Goal: Task Accomplishment & Management: Complete application form

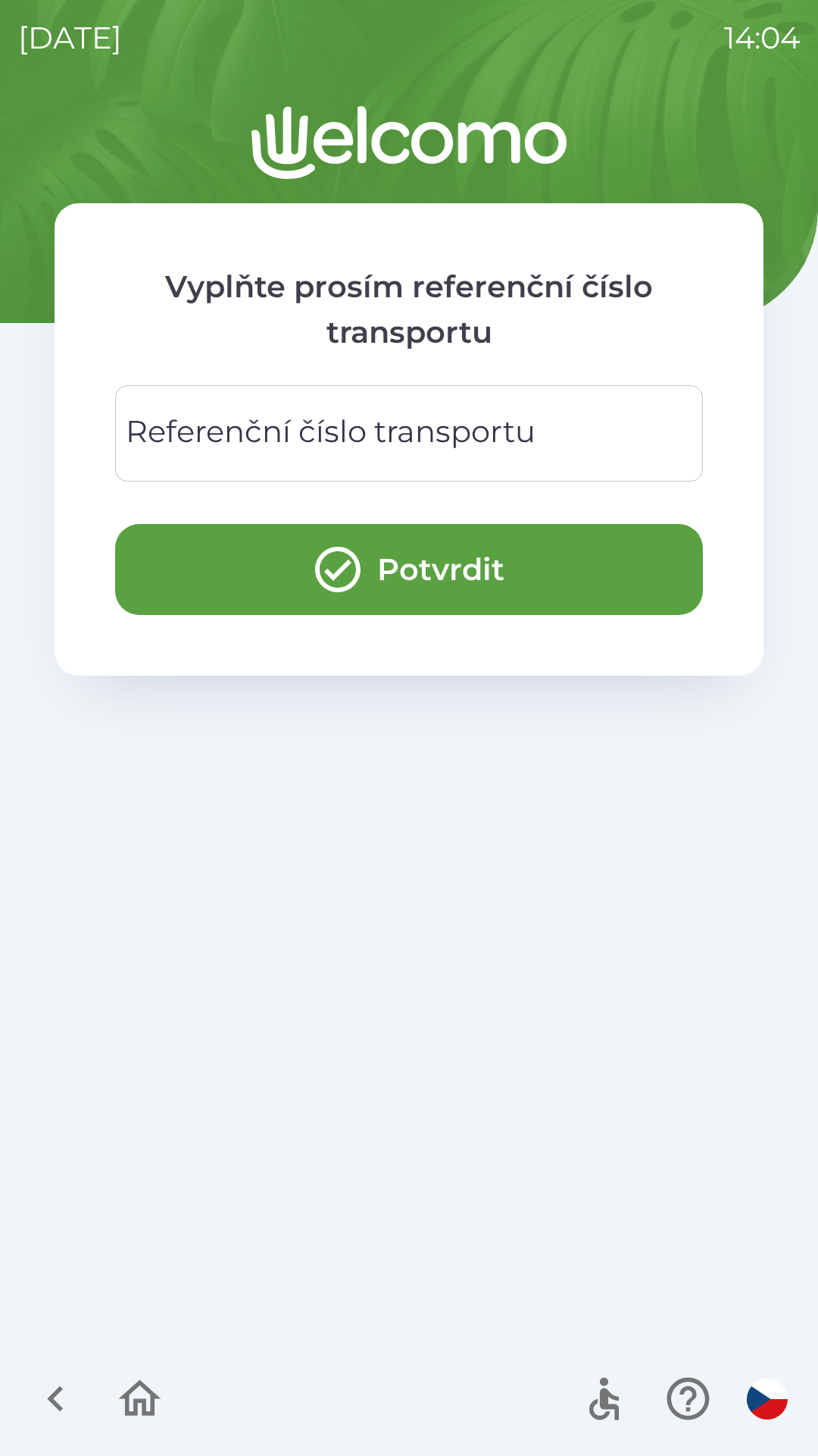
click at [294, 460] on input "Referenční číslo transportu" at bounding box center [409, 433] width 551 height 60
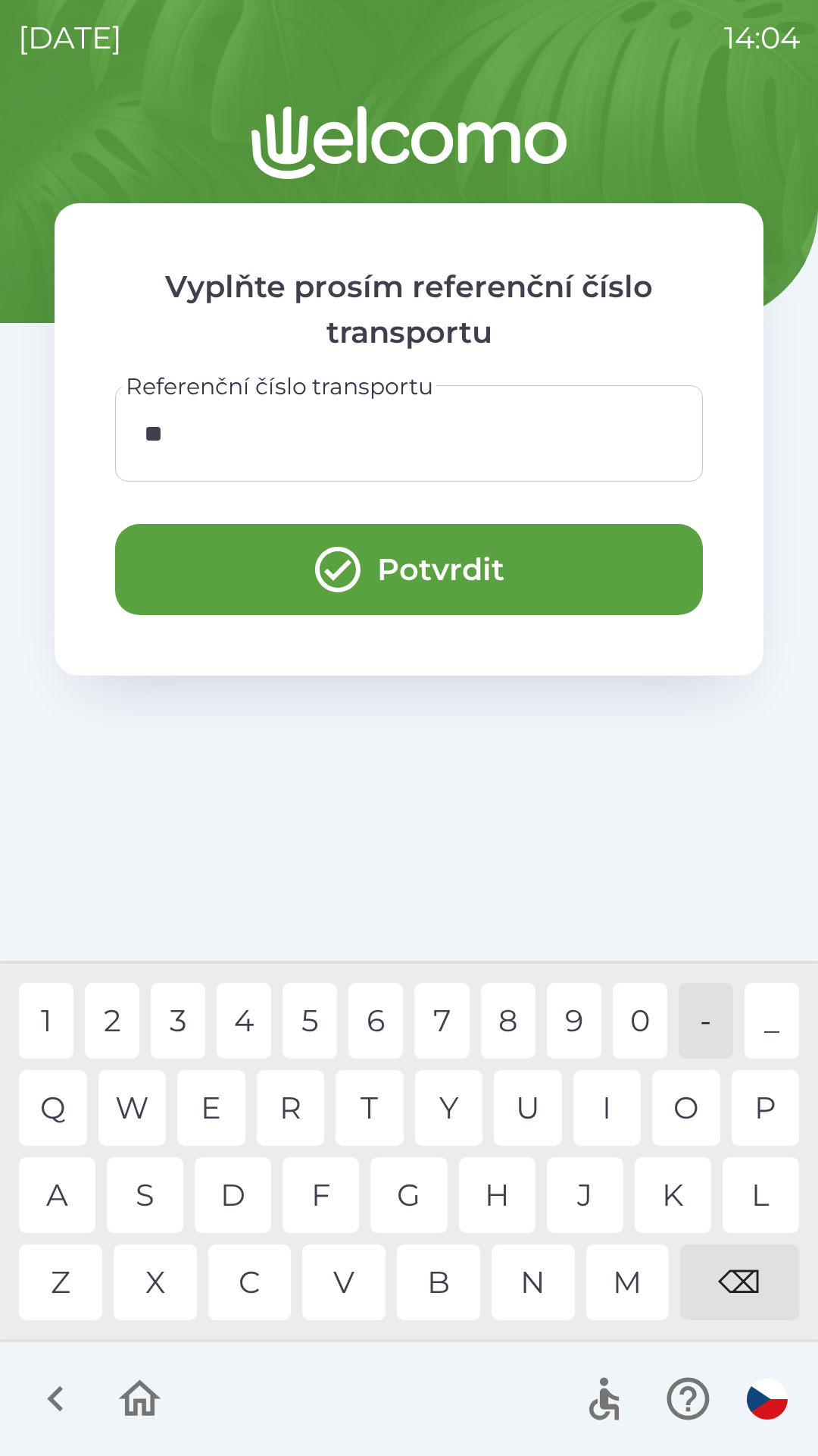
type input "***"
click at [307, 1096] on div "R" at bounding box center [291, 1107] width 68 height 76
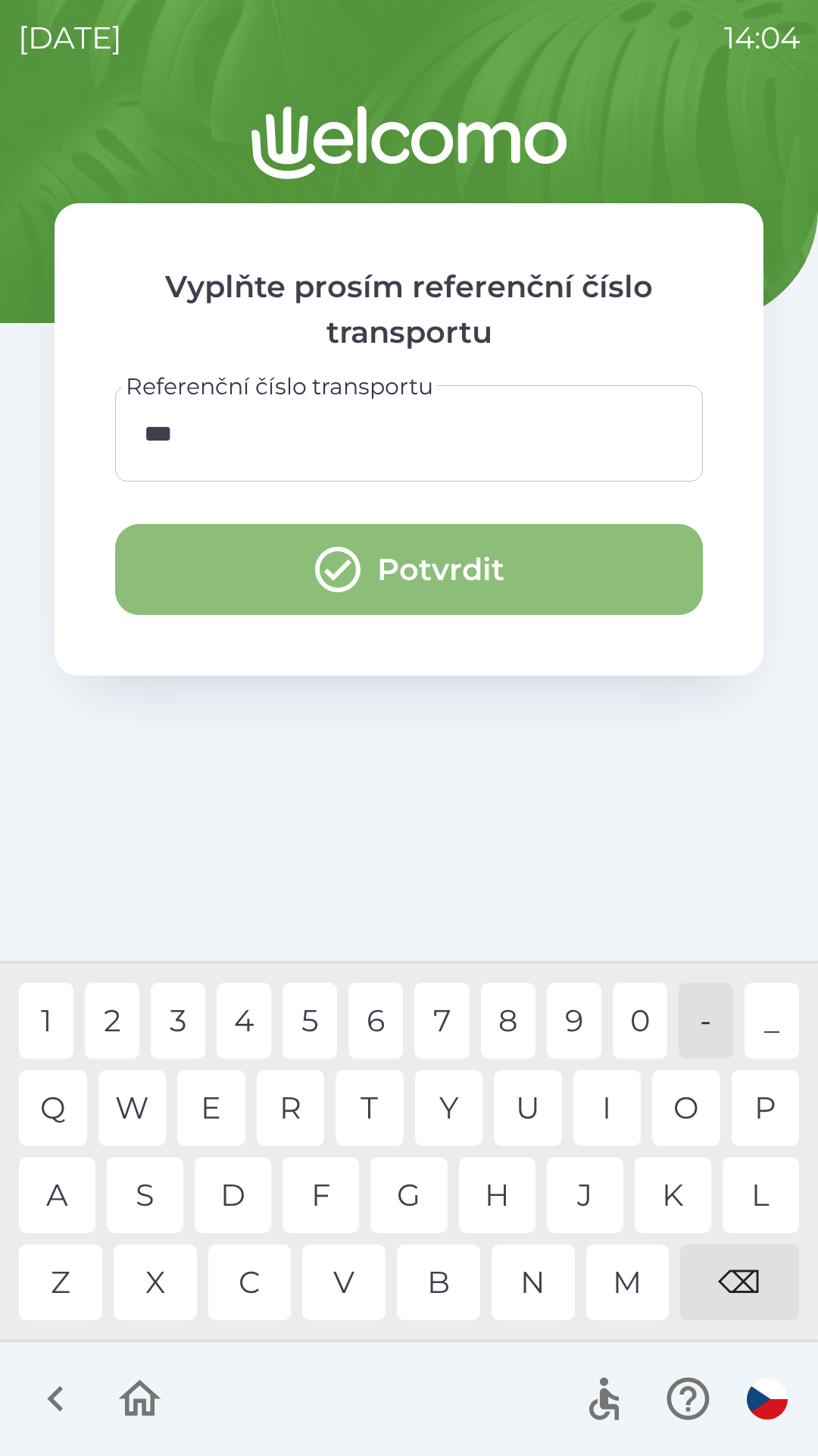
click at [334, 559] on icon "submit" at bounding box center [337, 569] width 54 height 54
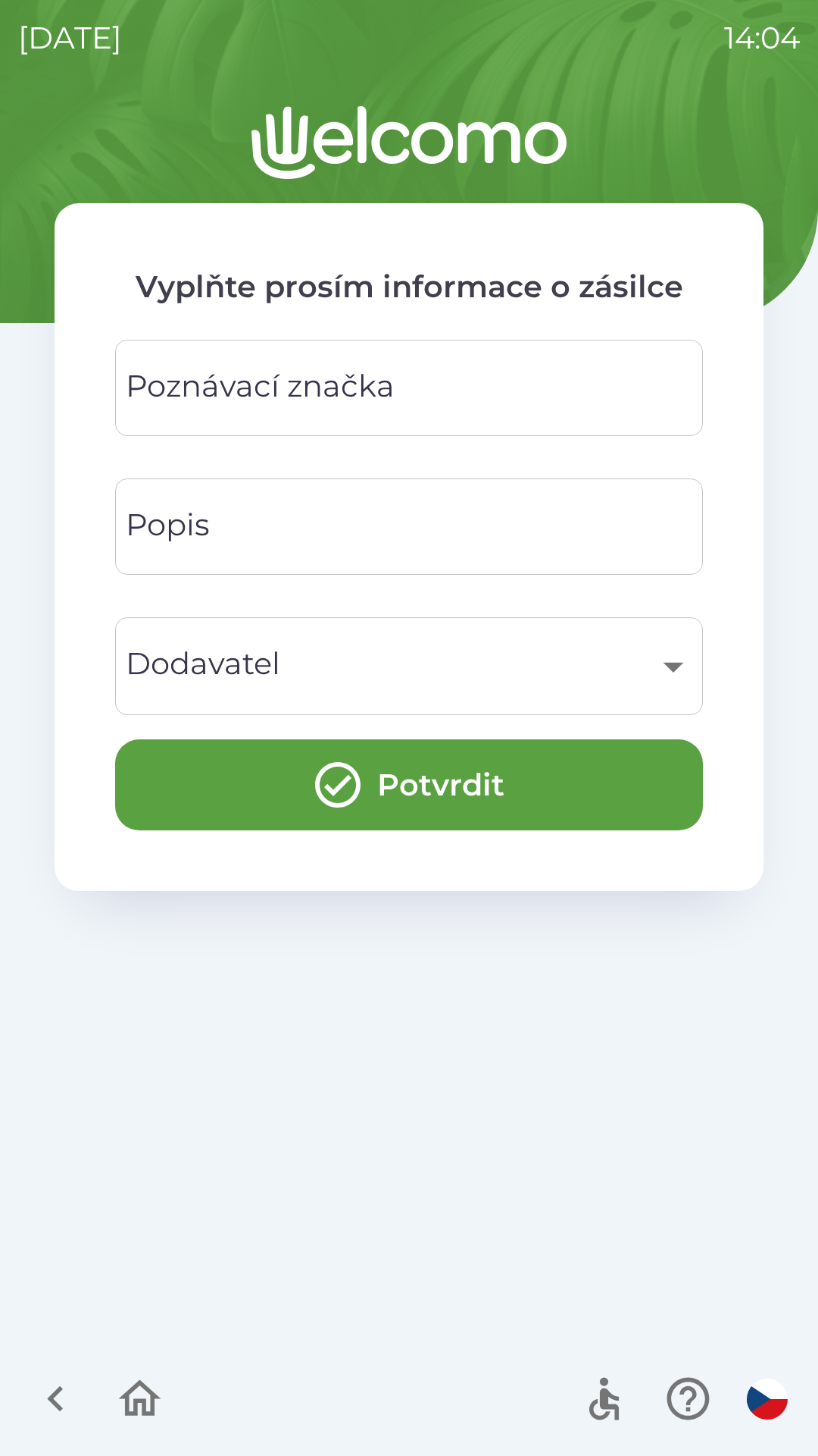
click at [273, 382] on div "Poznávací značka Poznávací značka" at bounding box center [409, 387] width 588 height 97
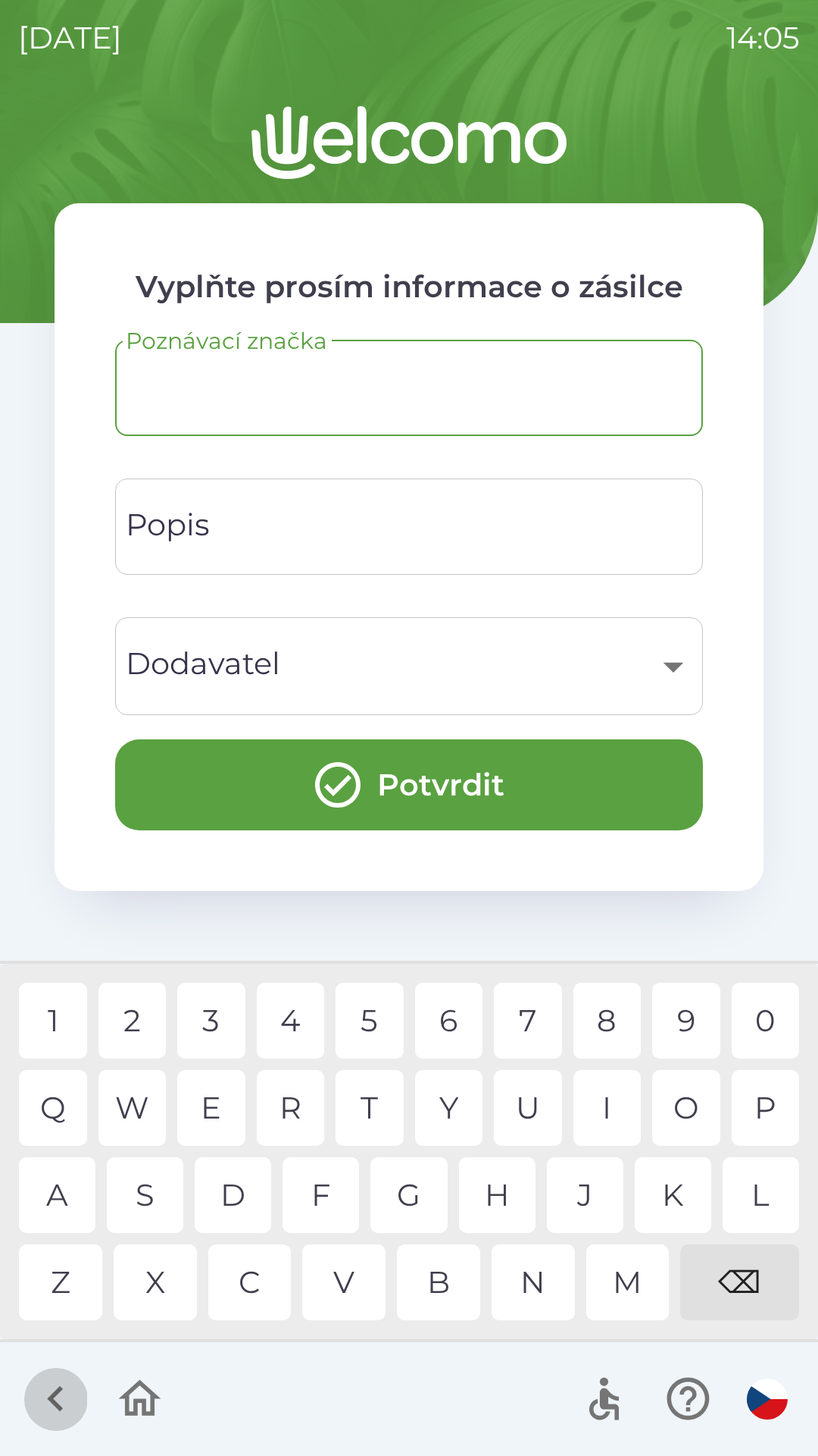
click at [44, 1394] on icon "button" at bounding box center [55, 1398] width 51 height 51
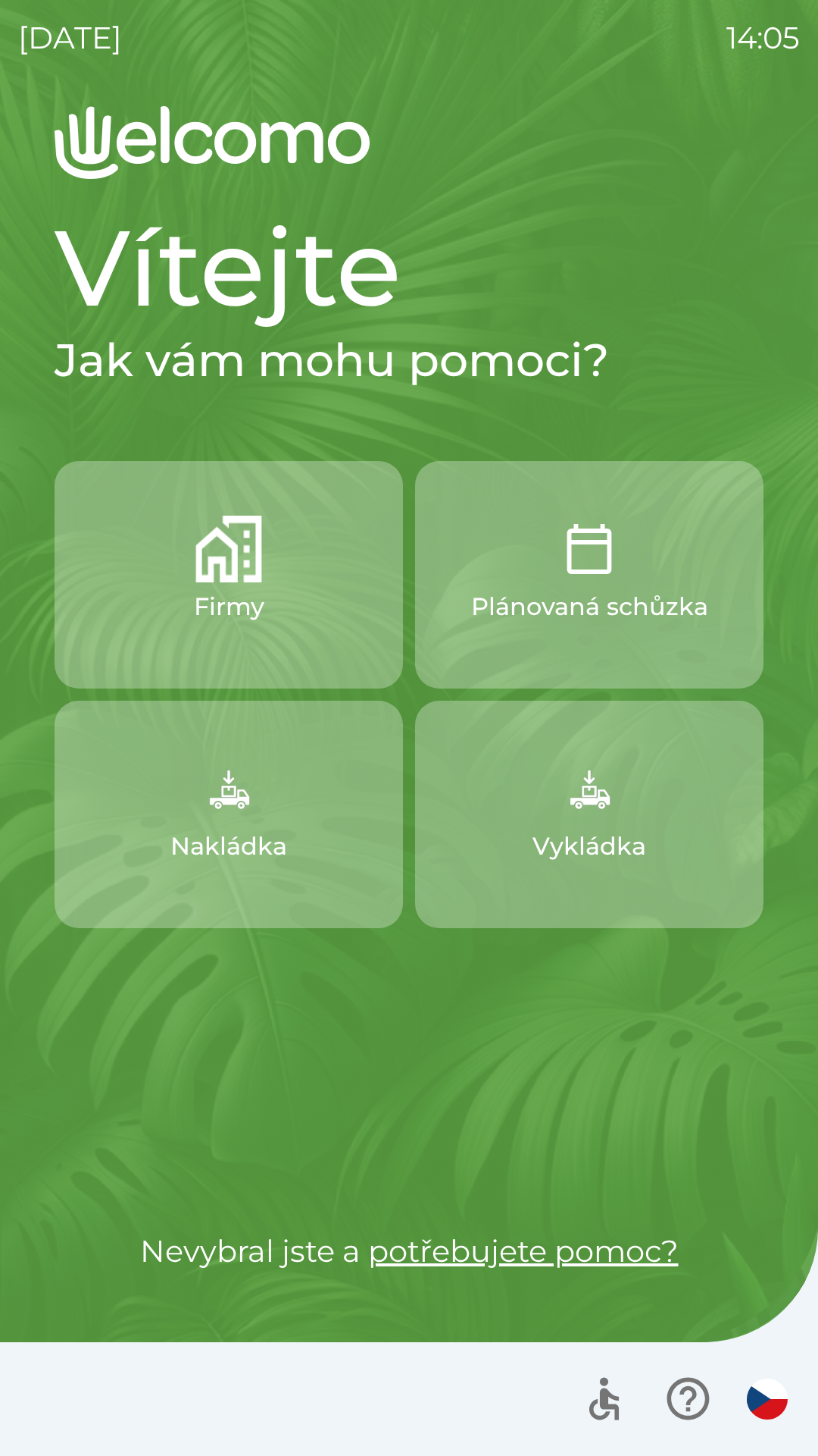
click at [249, 576] on img "button" at bounding box center [229, 549] width 67 height 67
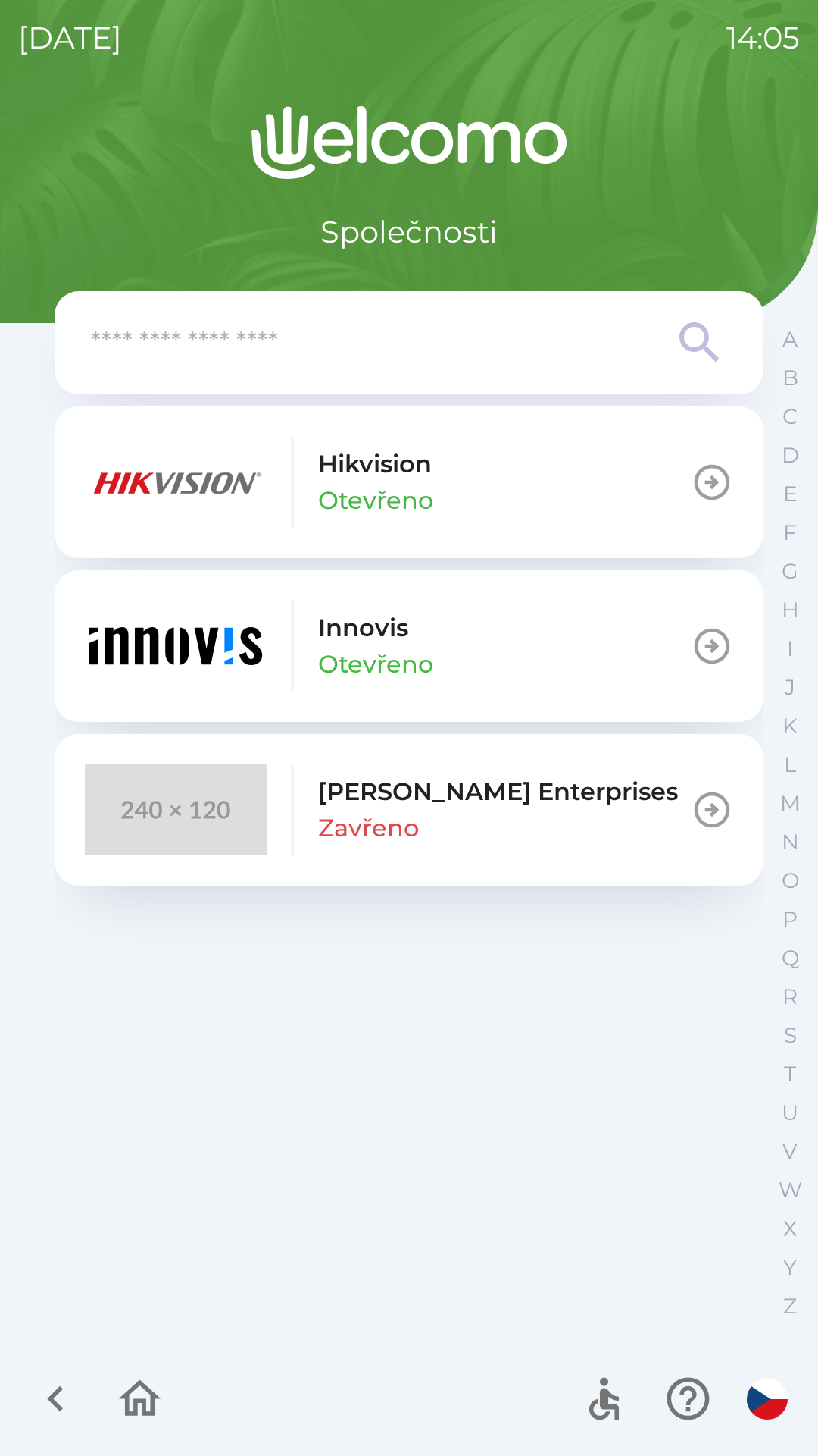
click at [63, 1402] on icon "button" at bounding box center [55, 1398] width 51 height 51
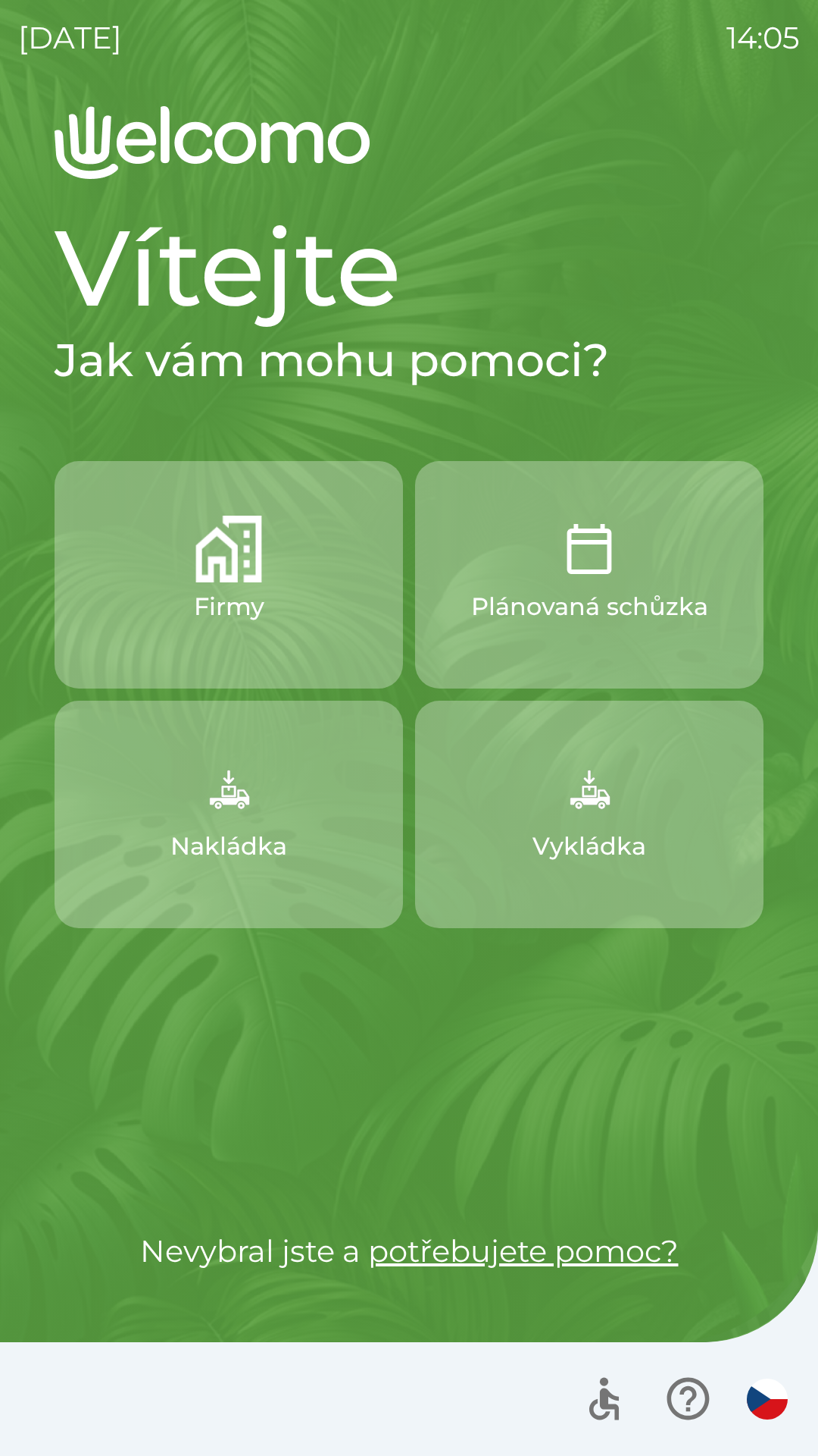
click at [265, 778] on button "Nakládka" at bounding box center [228, 815] width 349 height 228
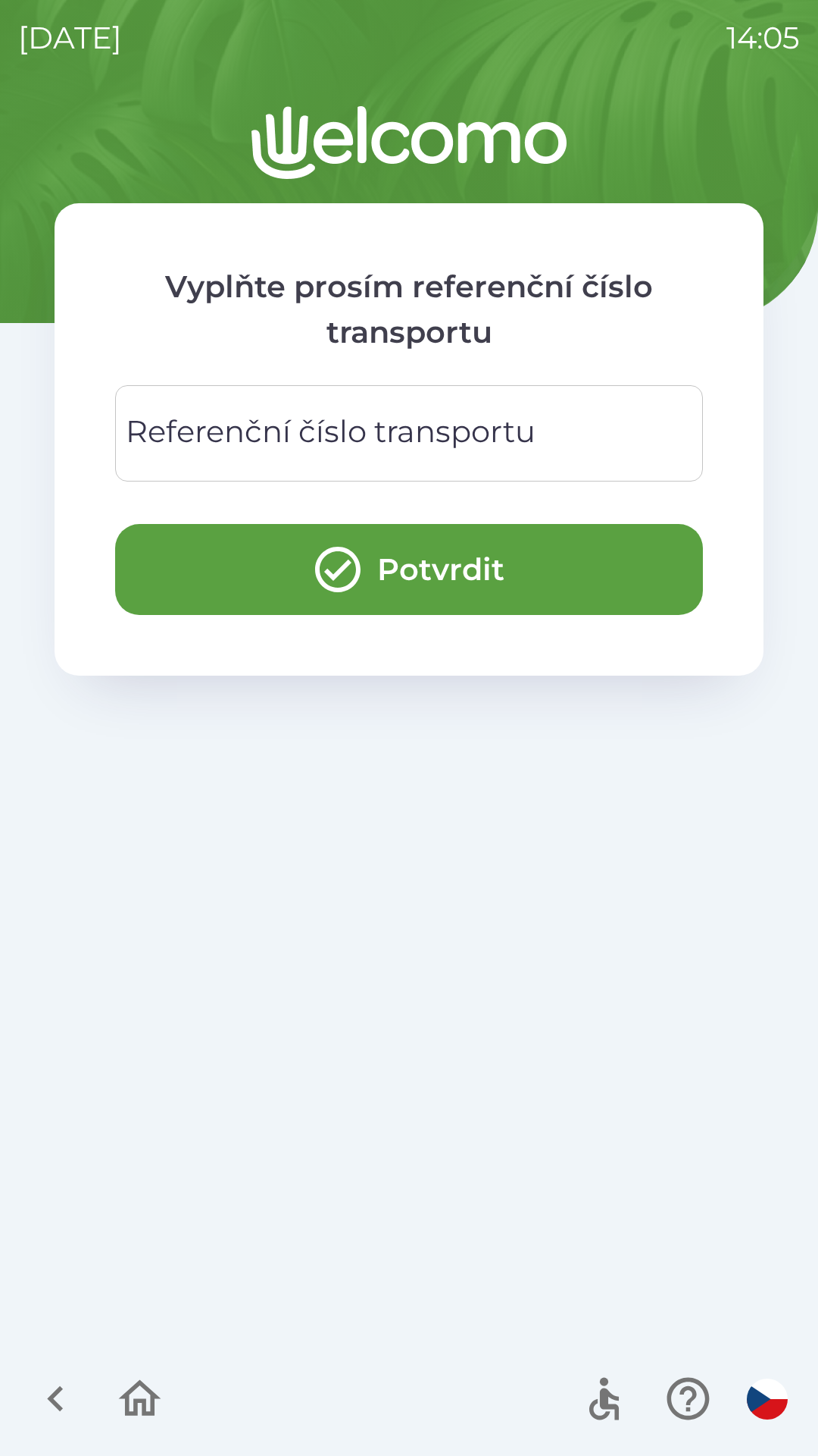
click at [368, 416] on div "Referenční číslo transportu Referenční číslo transportu" at bounding box center [409, 433] width 588 height 97
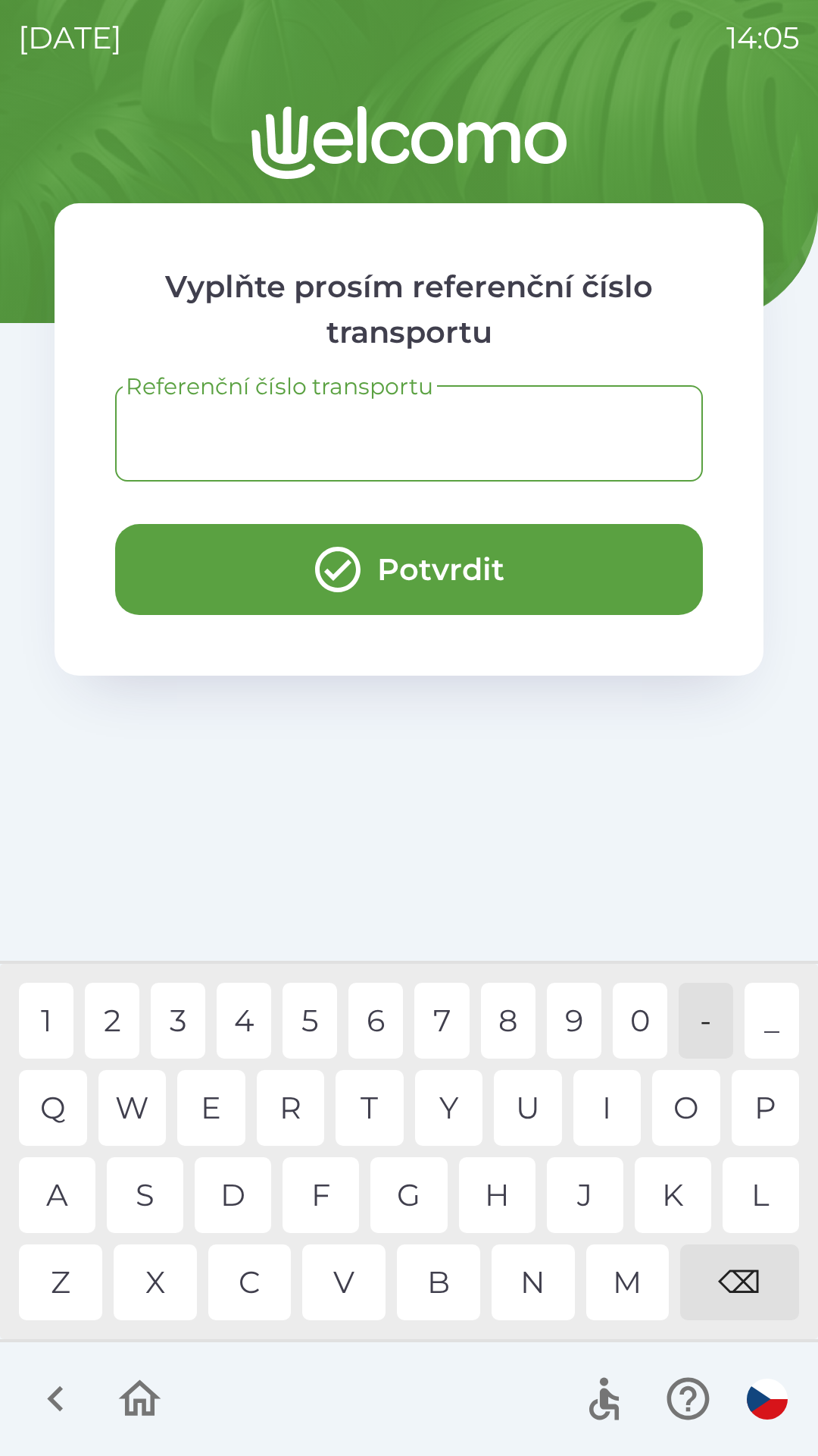
type input "*"
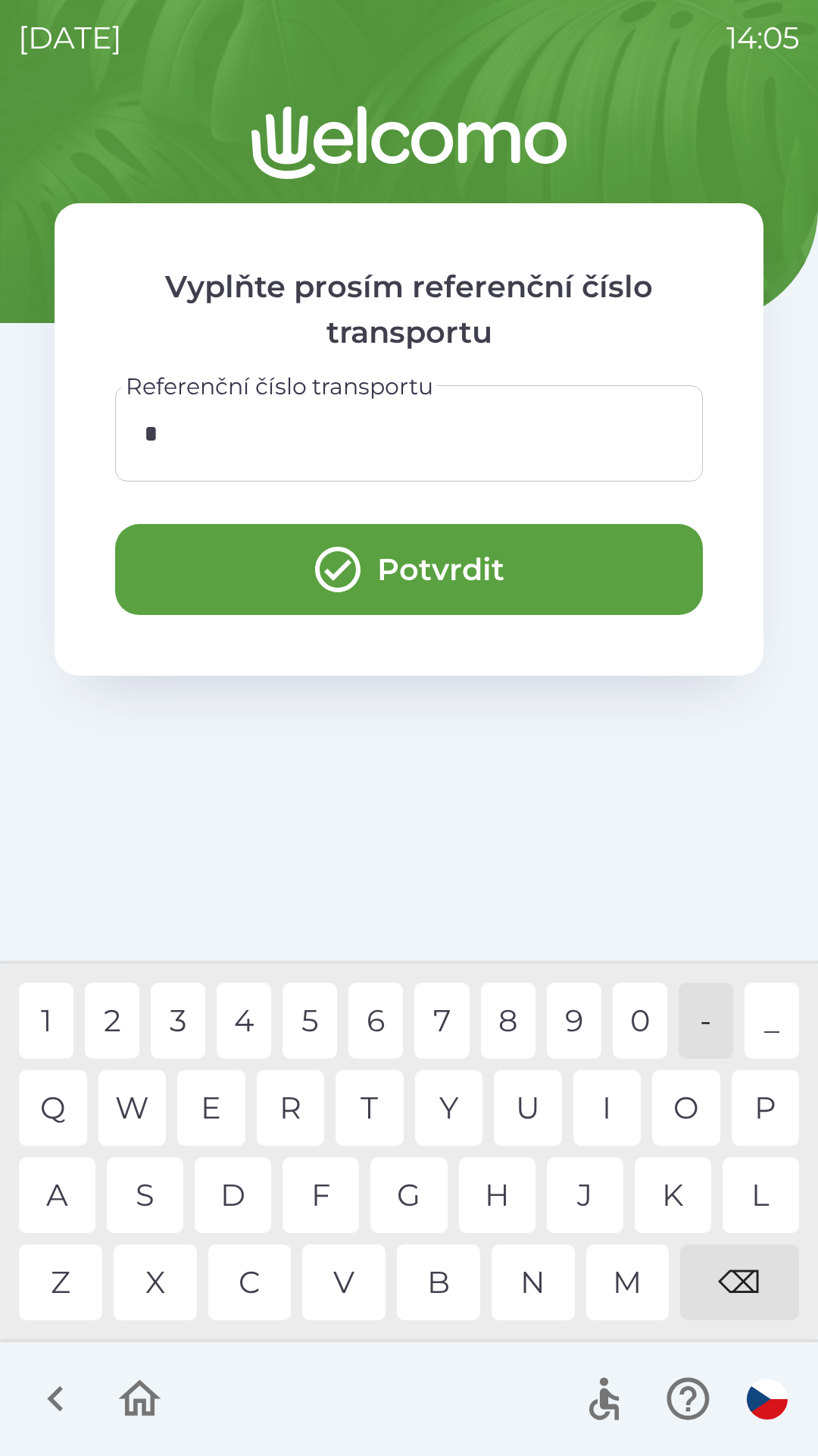
click at [141, 1004] on div "1 2 3 4 5 6 7 8 9 0 - _" at bounding box center [409, 1020] width 781 height 76
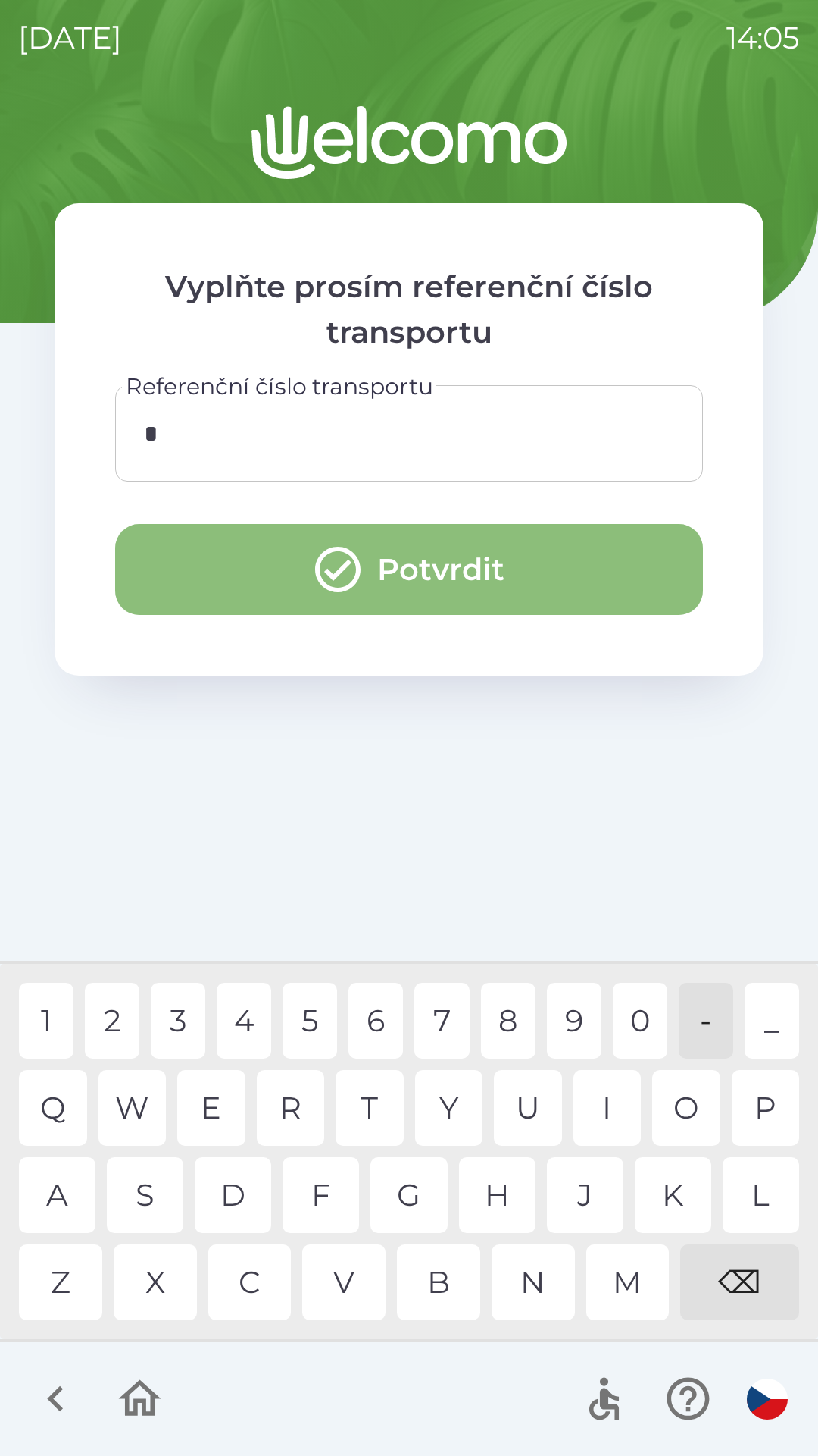
click at [420, 541] on button "Potvrdit" at bounding box center [409, 569] width 588 height 91
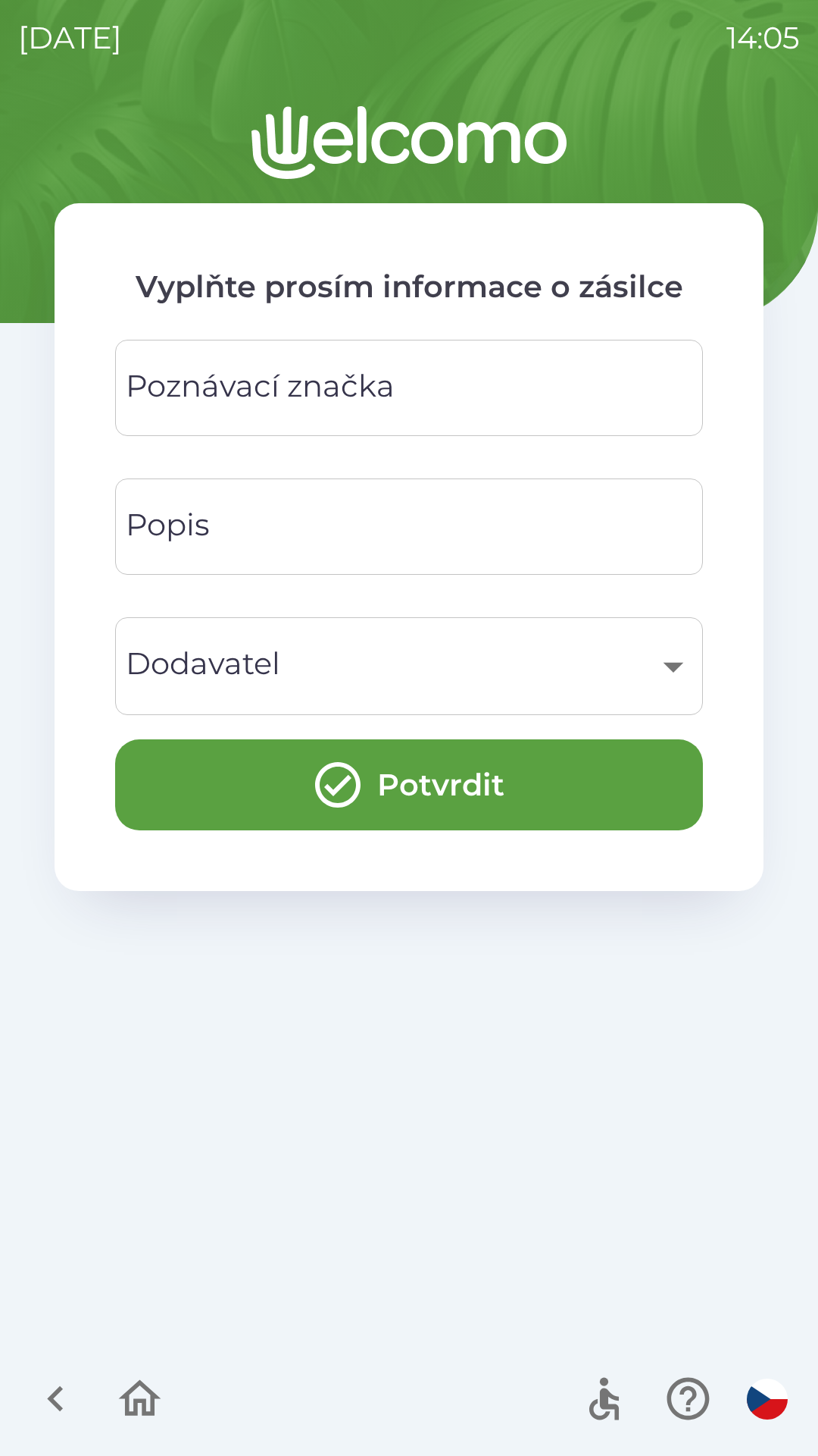
click at [327, 384] on div "Poznávací značka Poznávací značka" at bounding box center [409, 387] width 588 height 97
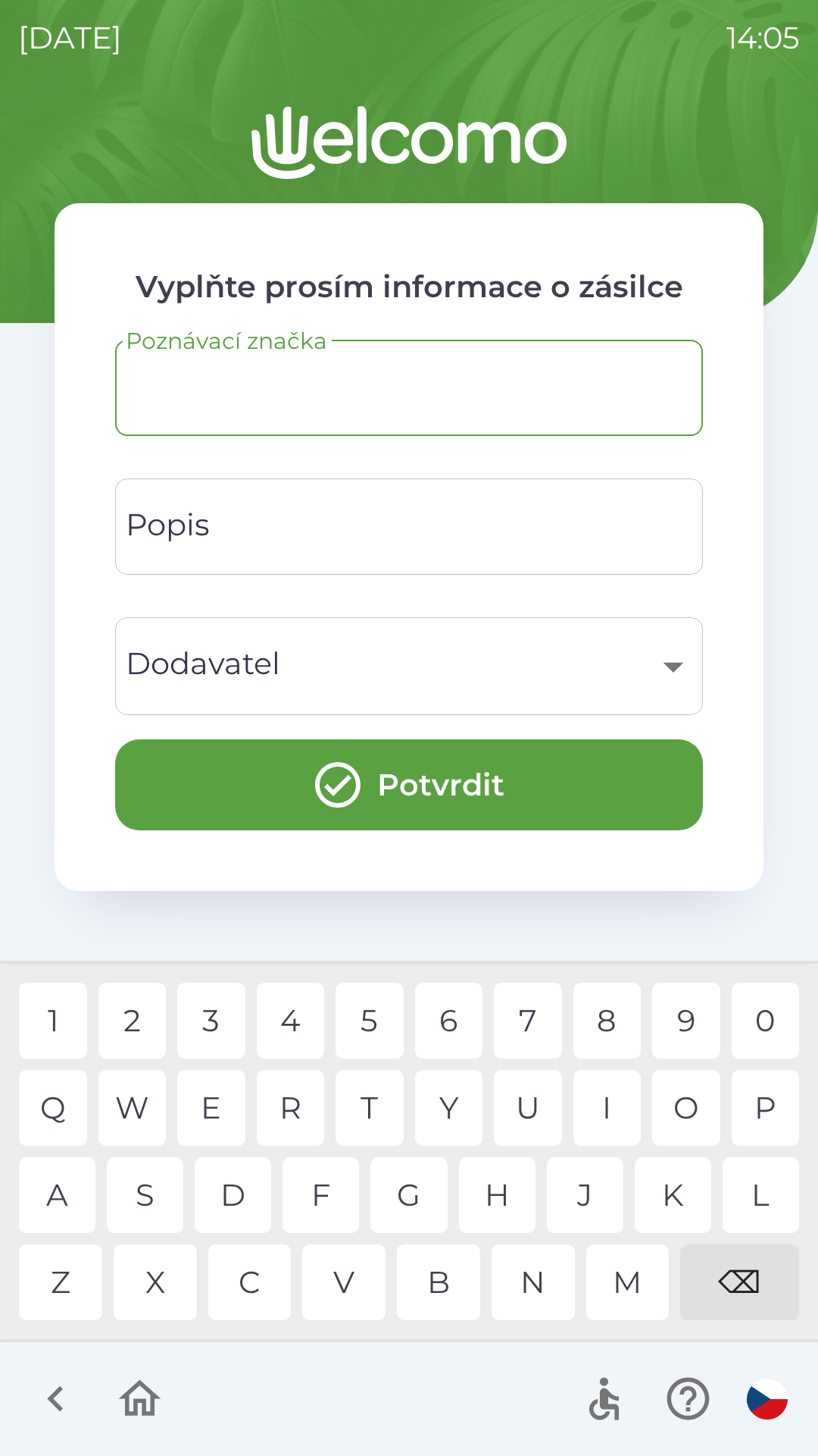
click at [248, 1032] on div "1 2 3 4 5 6 7 8 9 0" at bounding box center [409, 1020] width 781 height 76
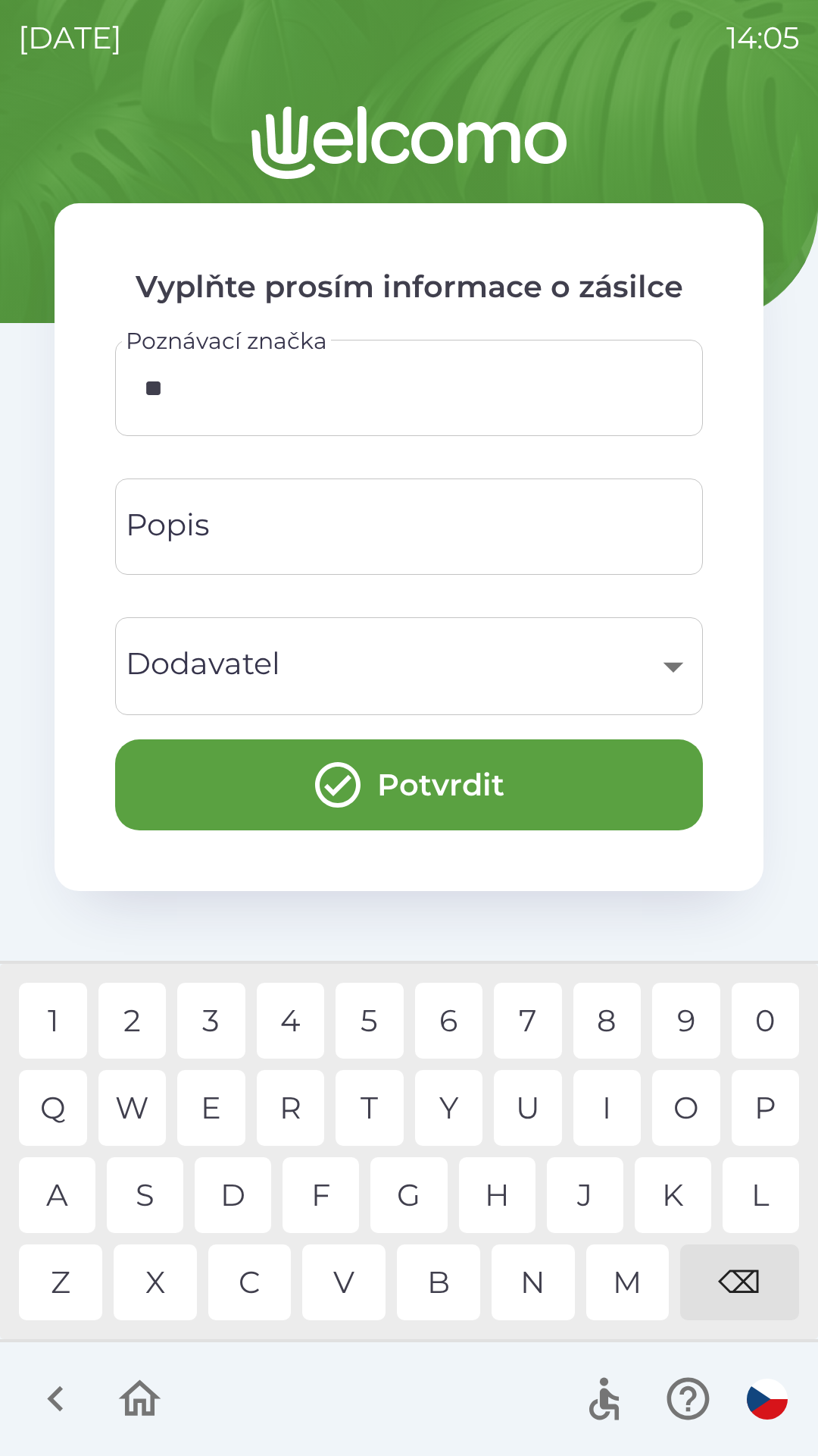
type input "***"
click at [318, 1051] on div "4" at bounding box center [291, 1020] width 68 height 76
click at [326, 1034] on div "1 2 3 4 5 6 7 8 9 0" at bounding box center [409, 1020] width 781 height 76
click at [431, 775] on button "Potvrdit" at bounding box center [409, 784] width 588 height 91
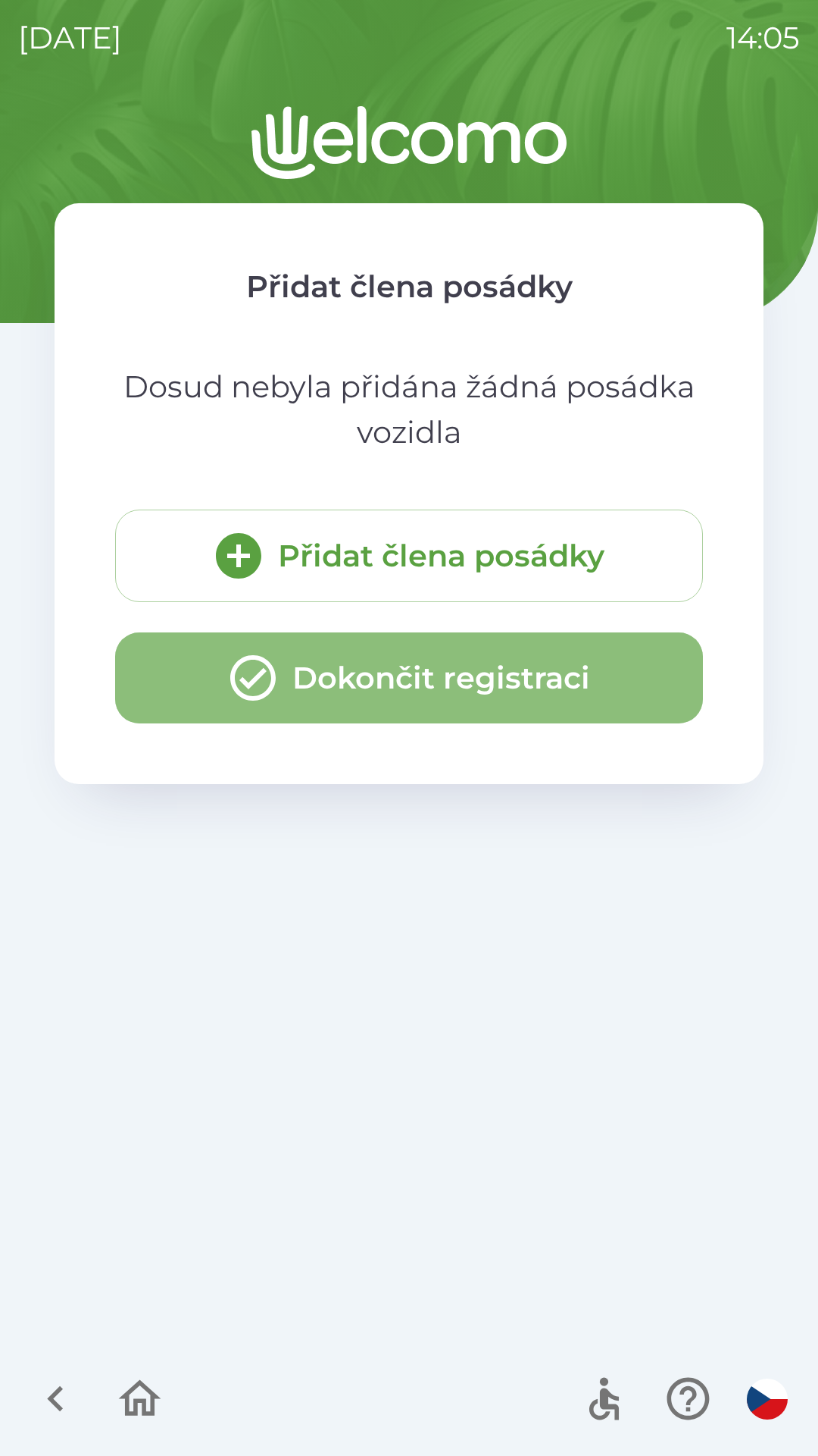
click at [434, 697] on button "Dokončit registraci" at bounding box center [409, 677] width 588 height 91
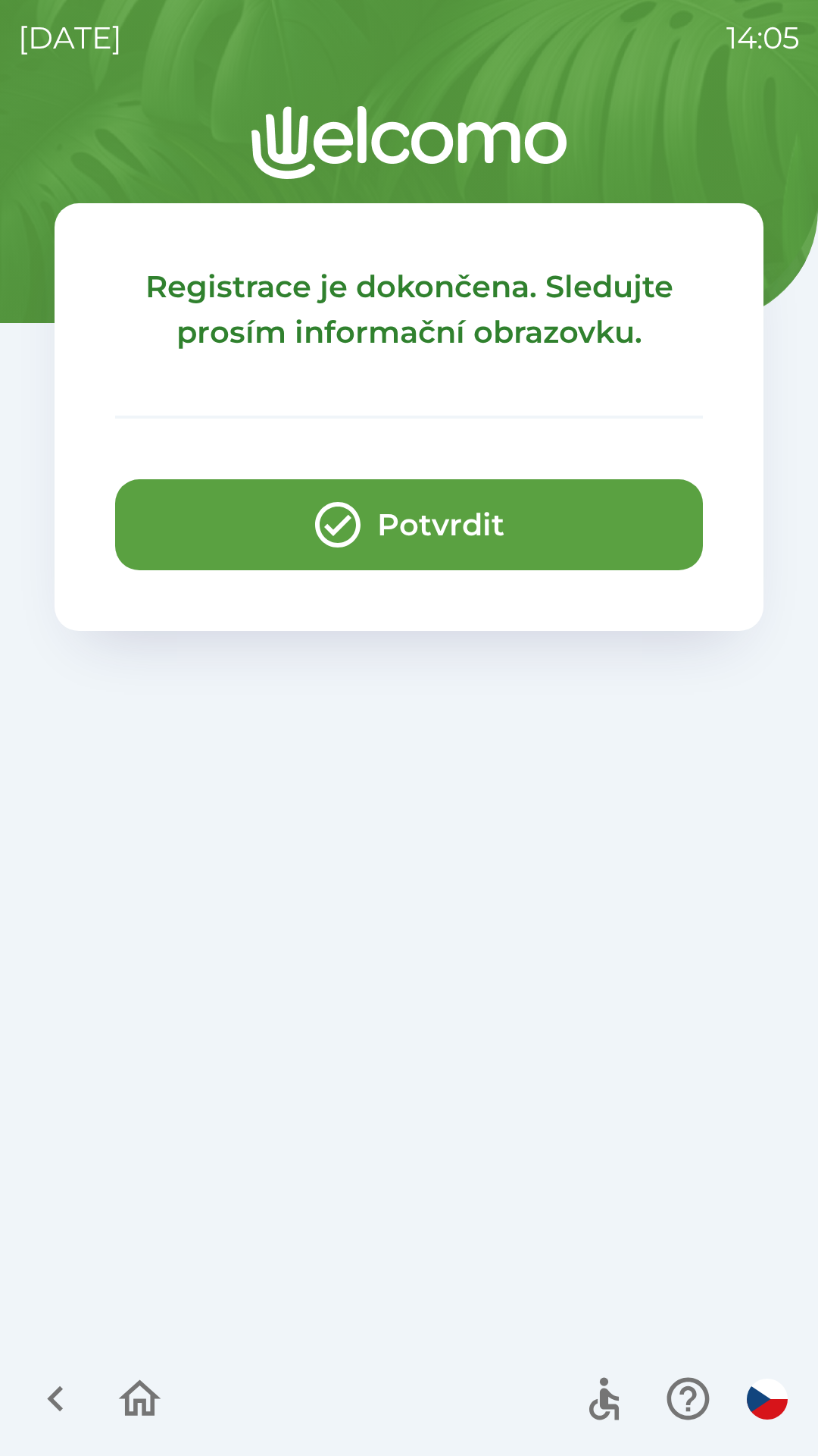
click at [412, 525] on button "Potvrdit" at bounding box center [409, 524] width 588 height 91
